Goal: Information Seeking & Learning: Check status

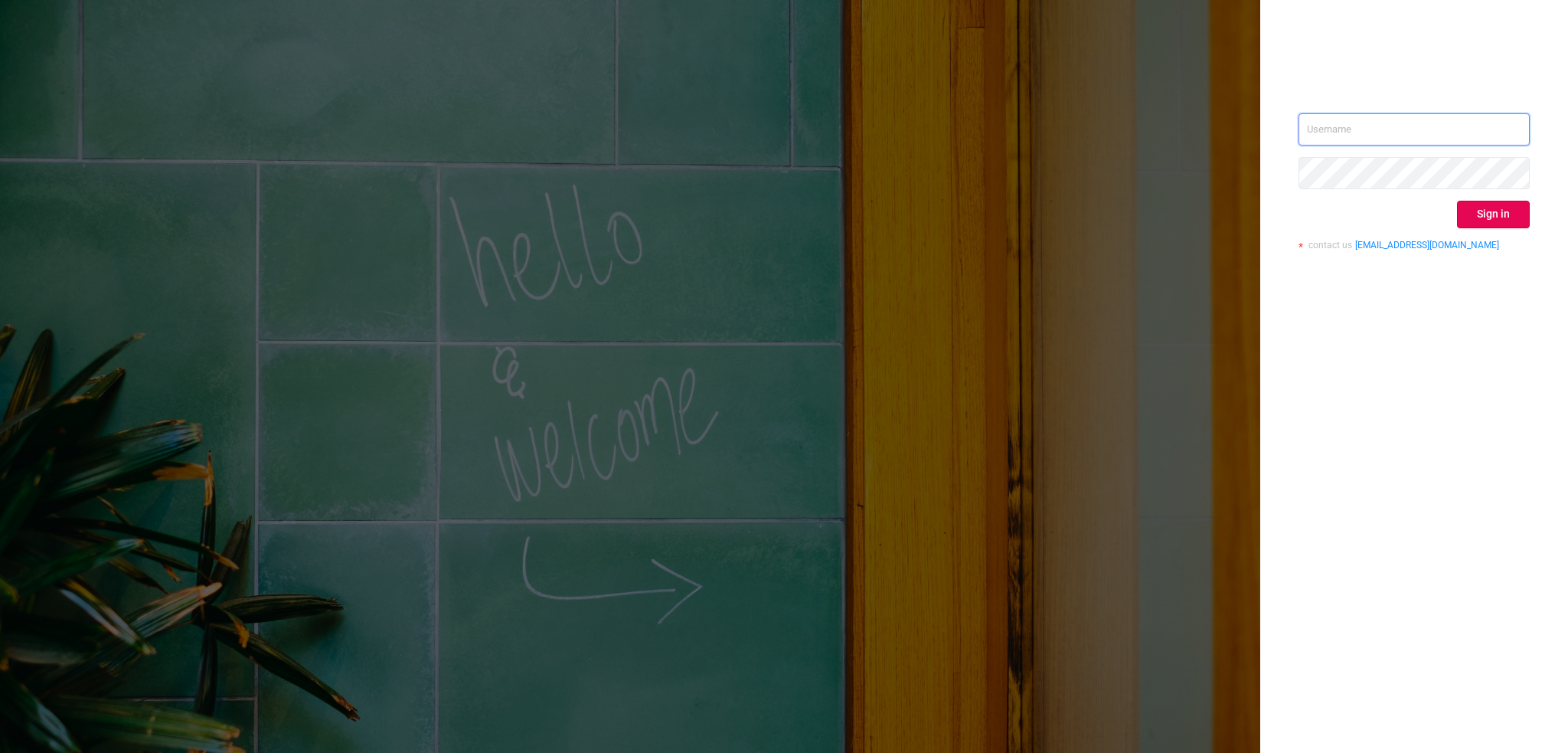
type input "[EMAIL_ADDRESS][DOMAIN_NAME]"
click at [1472, 211] on button "Sign in" at bounding box center [1493, 215] width 73 height 28
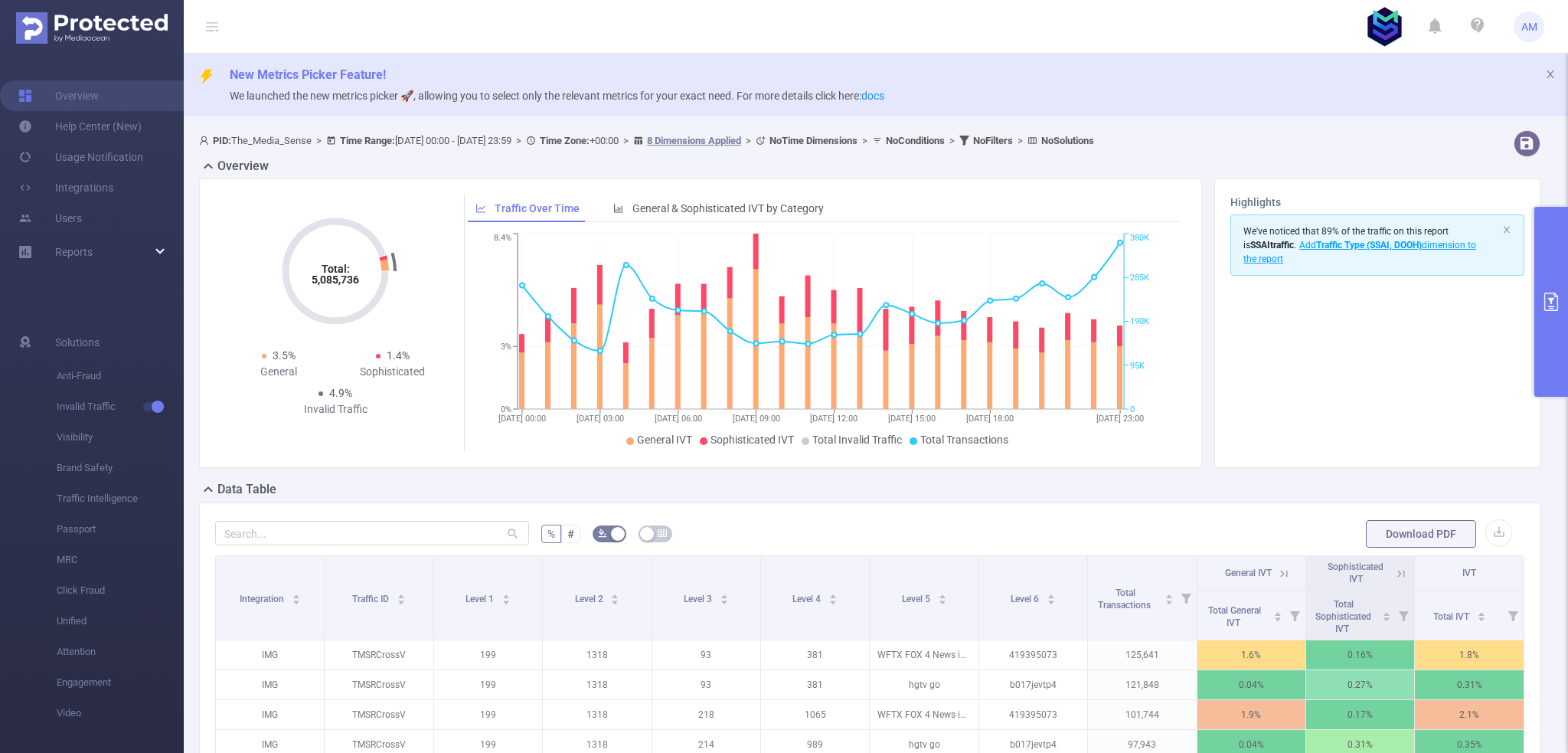
click at [144, 253] on div "Reports" at bounding box center [92, 252] width 184 height 31
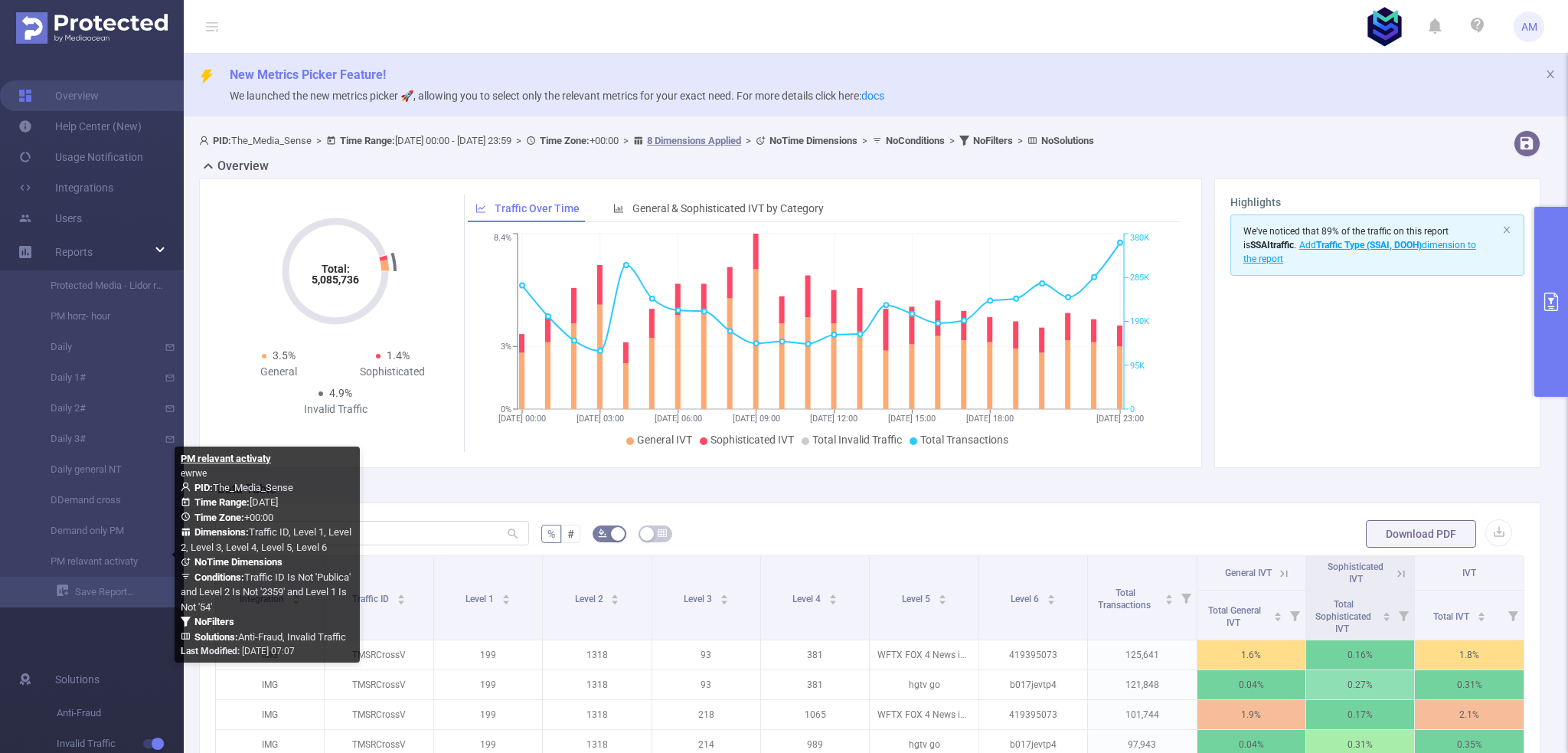
click at [110, 563] on link "PM relavant activaty" at bounding box center [98, 561] width 135 height 31
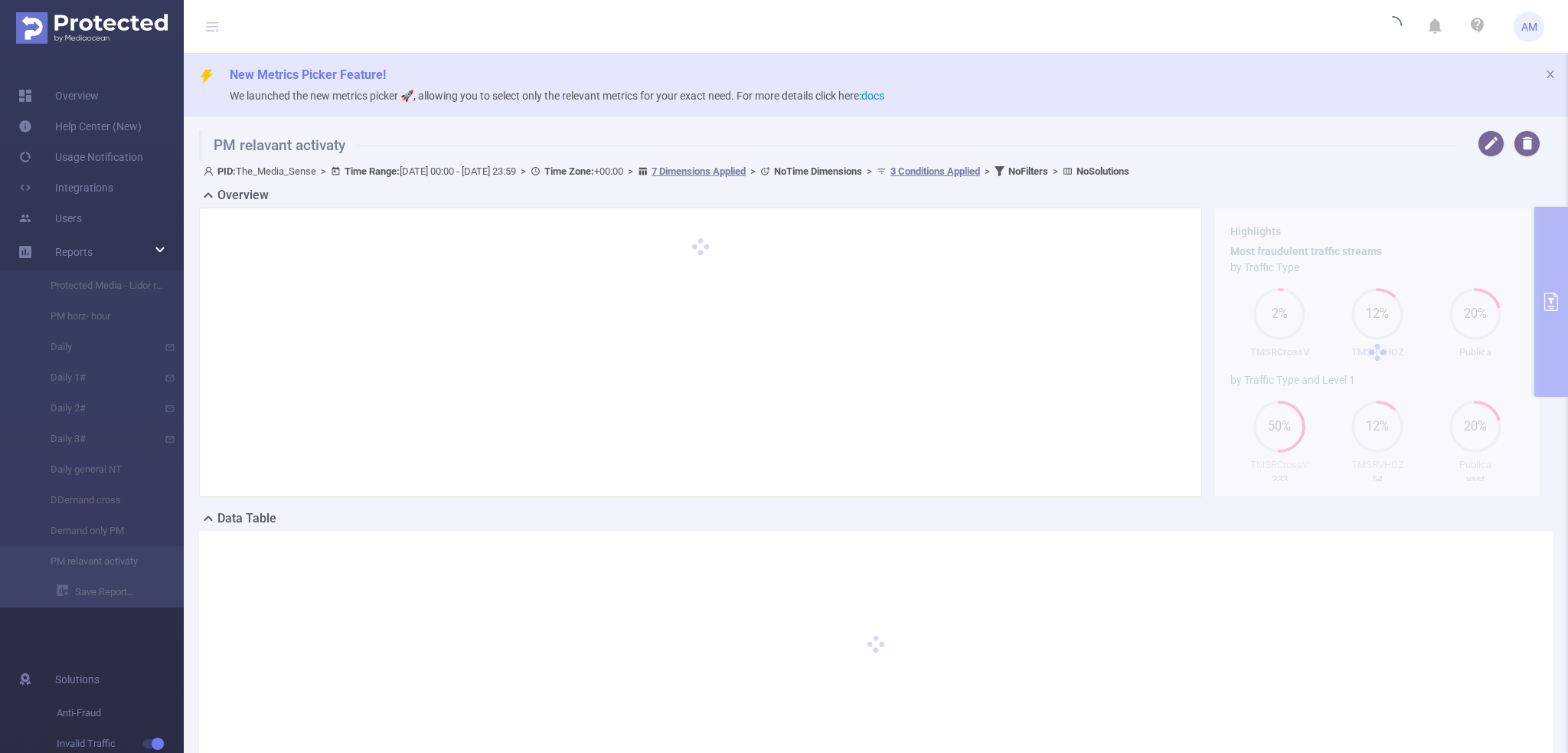
type input "[DATE] 00:00"
type input "[DATE] 23:59"
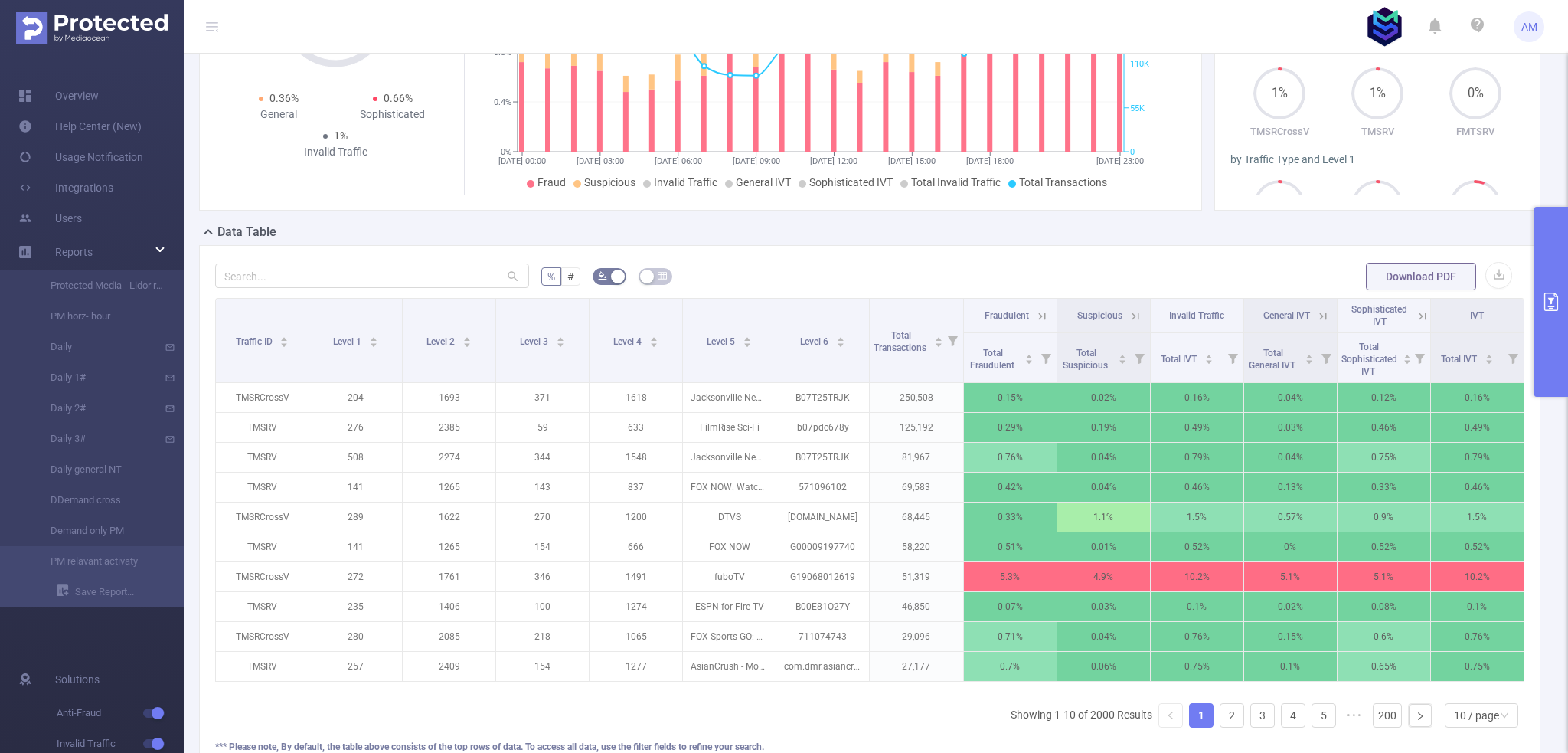
scroll to position [306, 0]
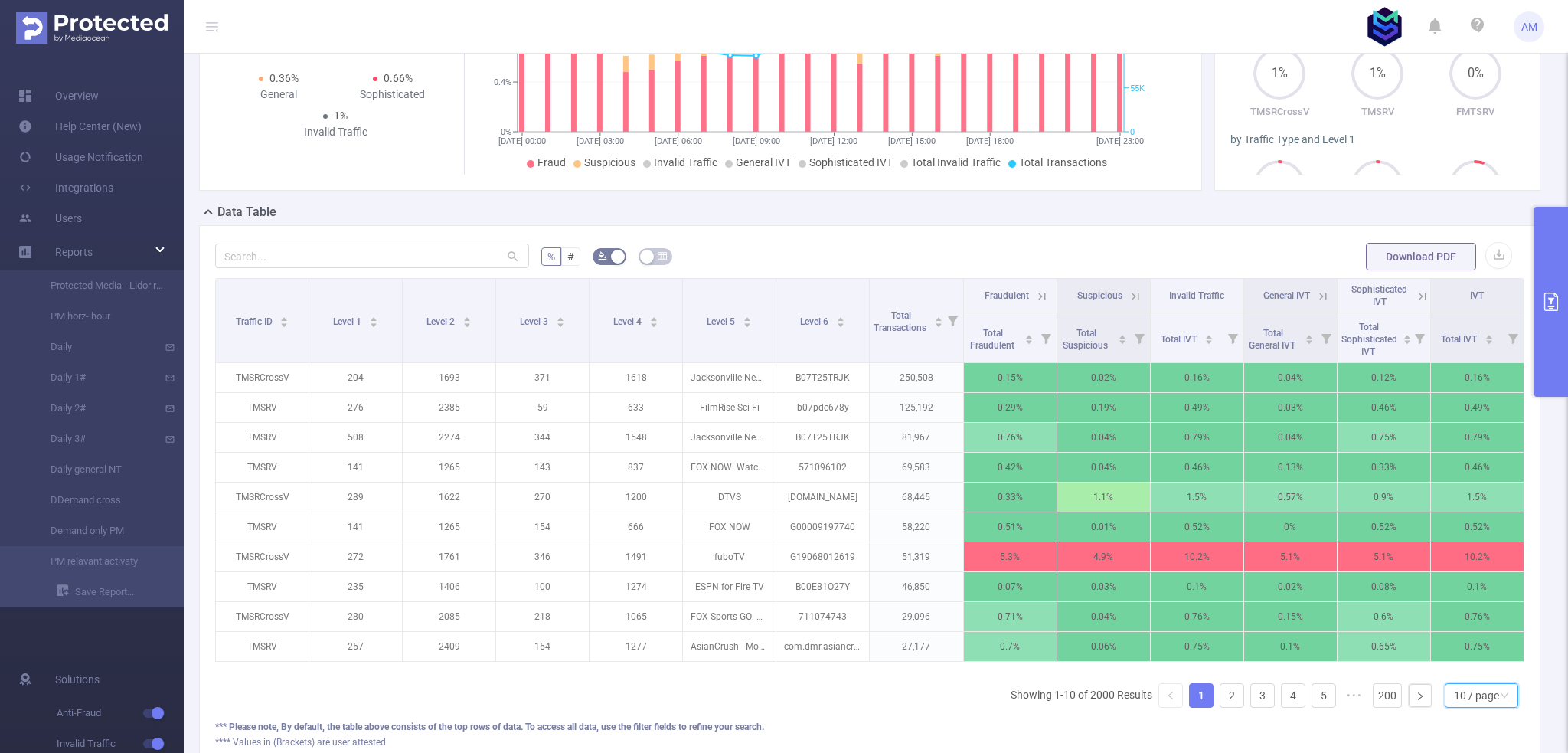
click at [1470, 706] on div "10 / page" at bounding box center [1476, 695] width 45 height 23
click at [1475, 671] on li "50 / page" at bounding box center [1470, 678] width 73 height 24
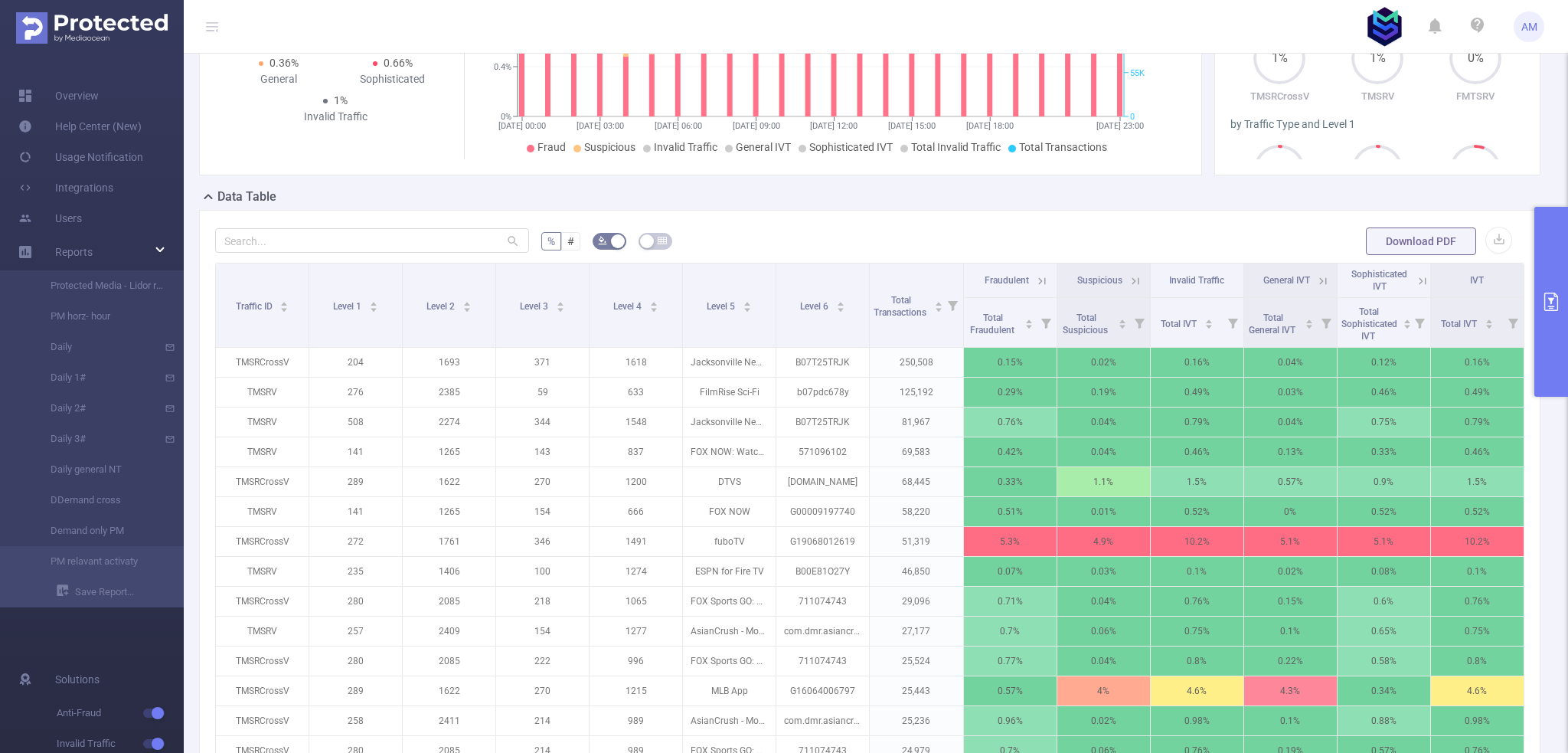
scroll to position [383, 0]
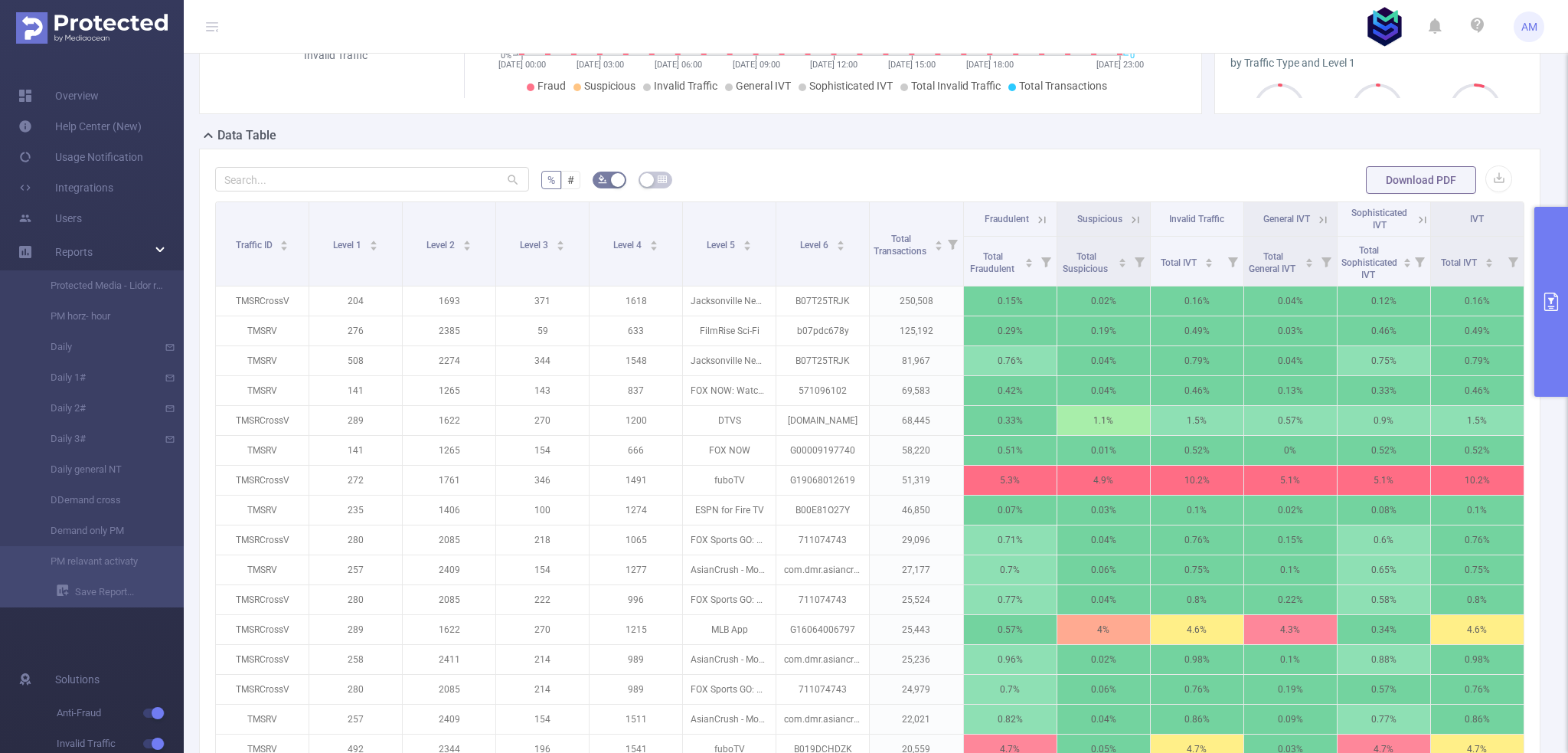
click at [996, 253] on span "Total Fraudulent" at bounding box center [993, 261] width 51 height 28
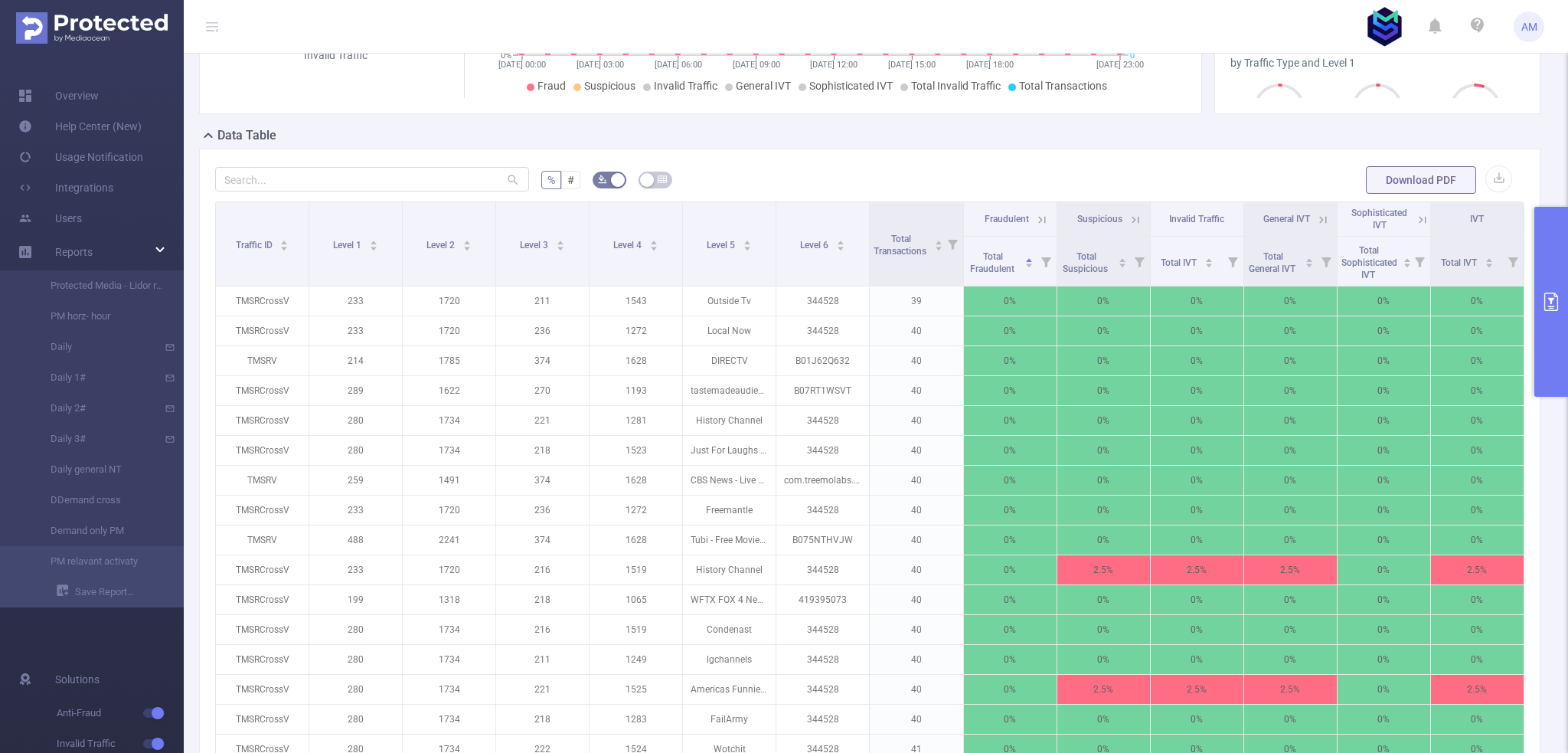
click at [996, 253] on span "Total Fraudulent" at bounding box center [993, 261] width 51 height 28
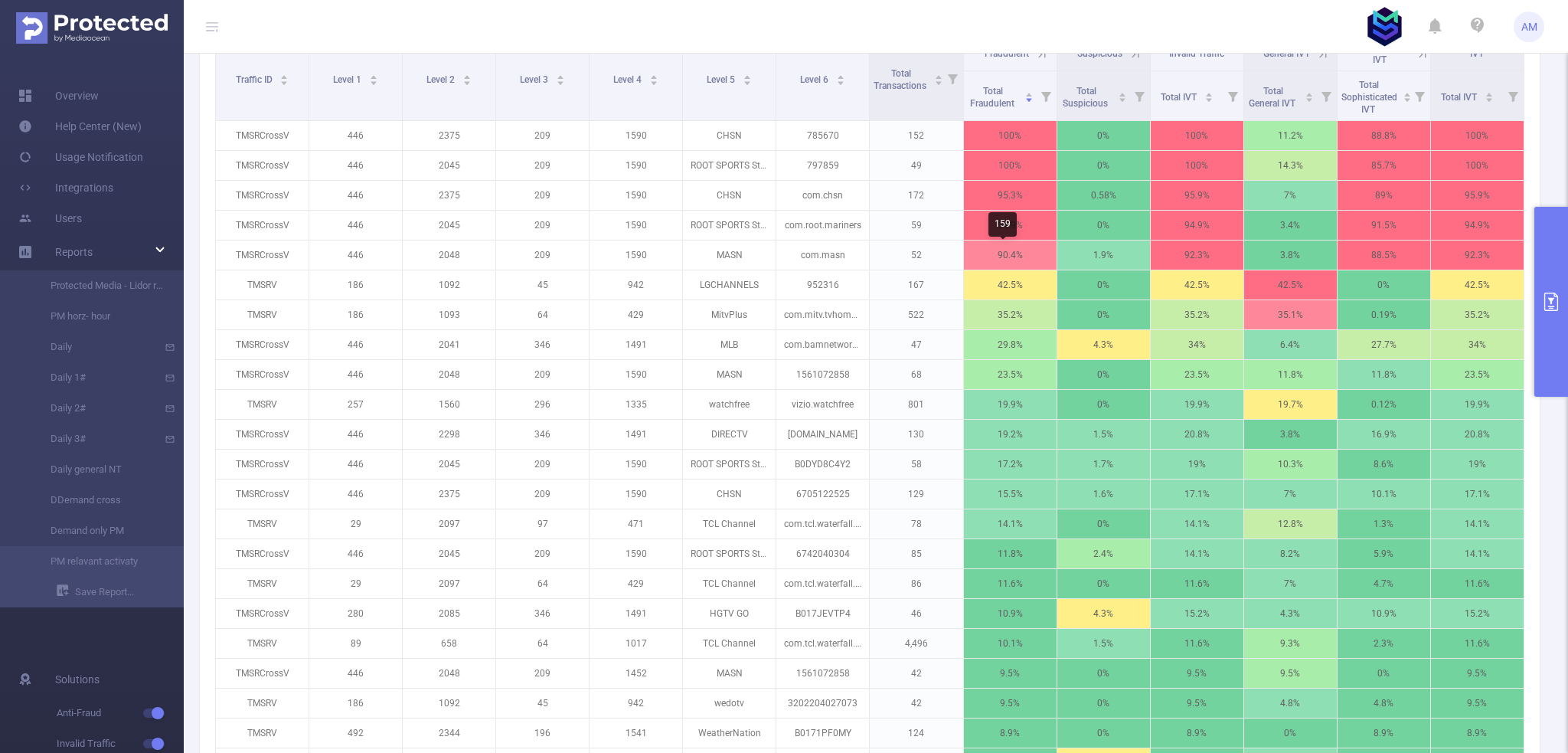
scroll to position [537, 0]
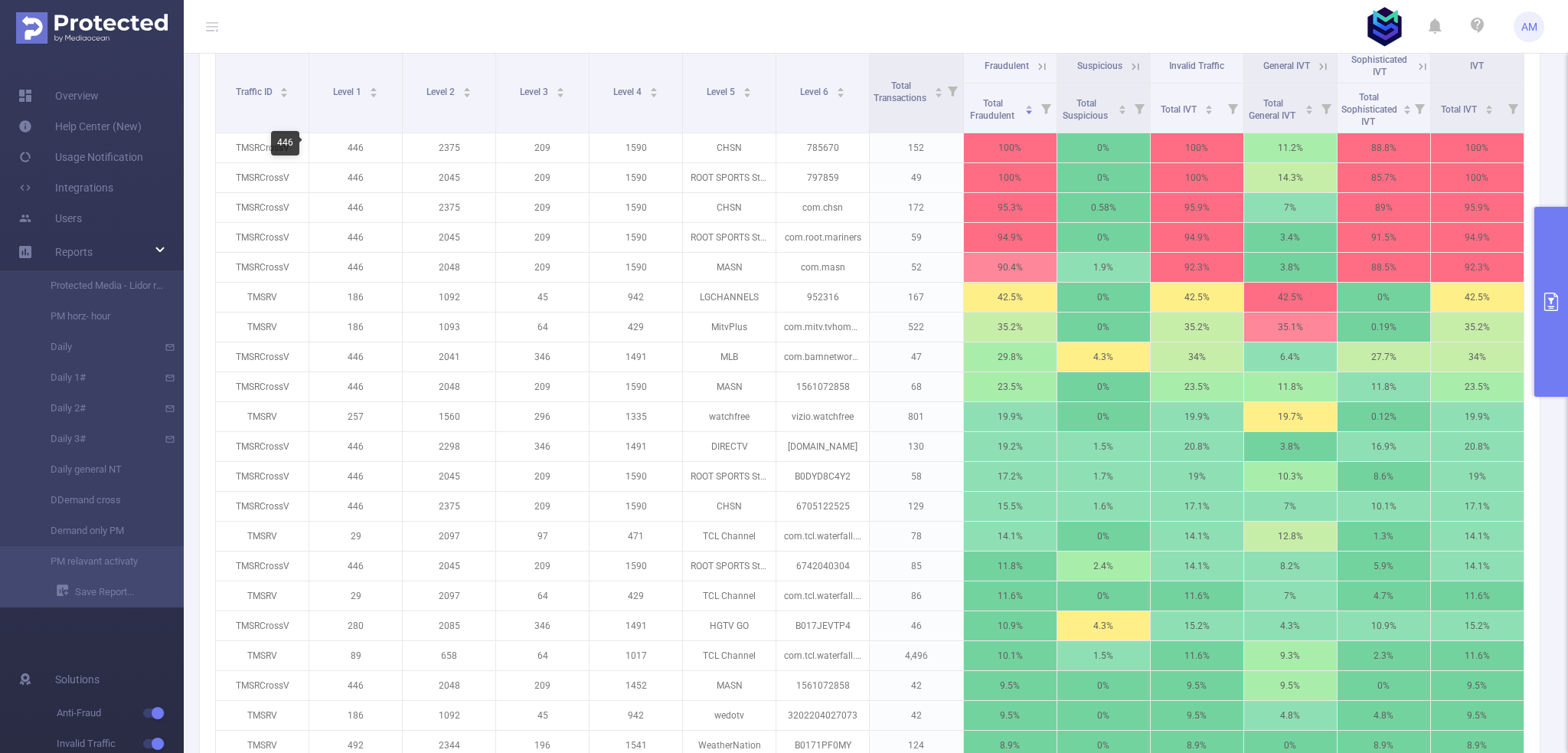
click at [352, 144] on p "446" at bounding box center [356, 147] width 92 height 29
copy p "446"
click at [358, 297] on p "186" at bounding box center [356, 297] width 92 height 29
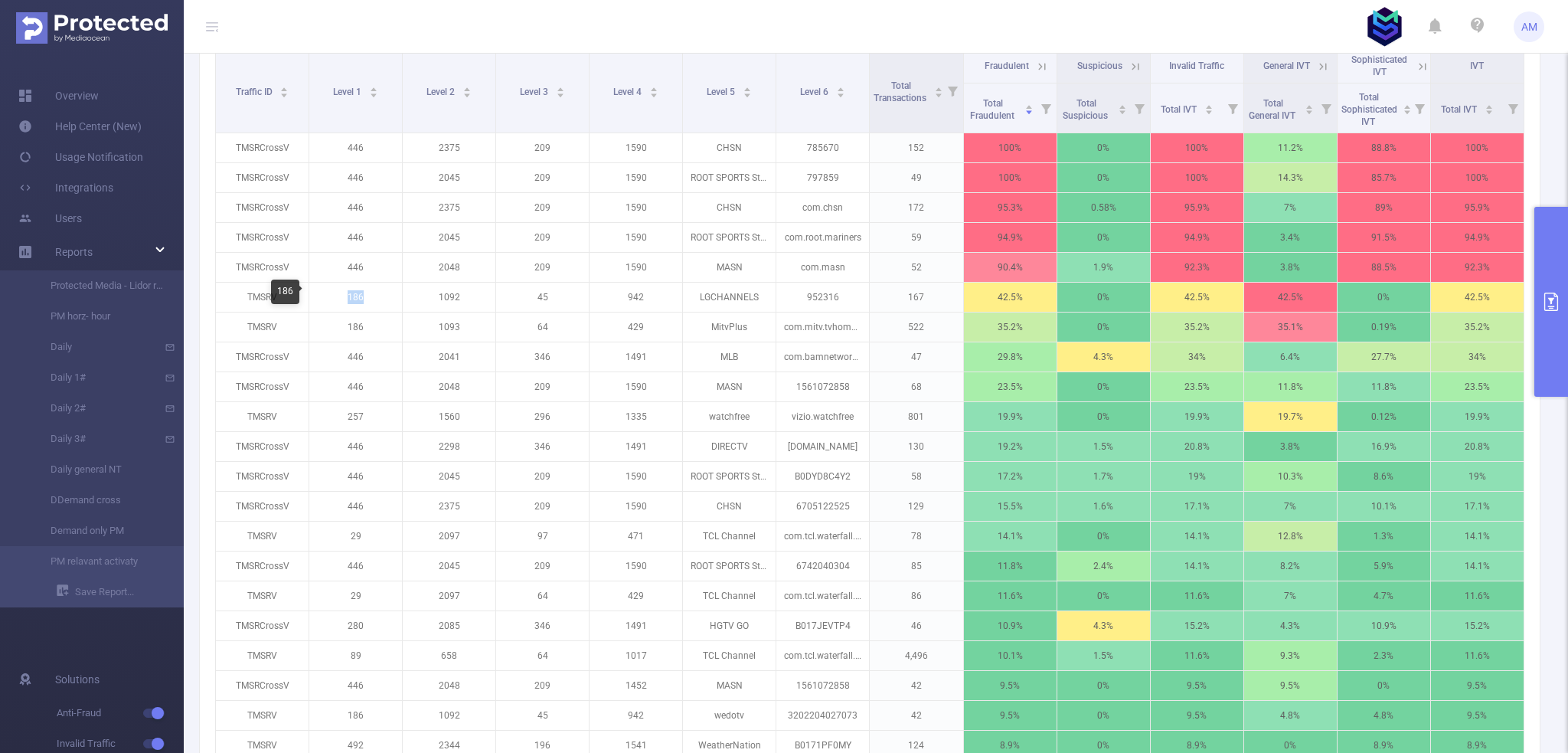
copy p "186"
